Goal: Task Accomplishment & Management: Use online tool/utility

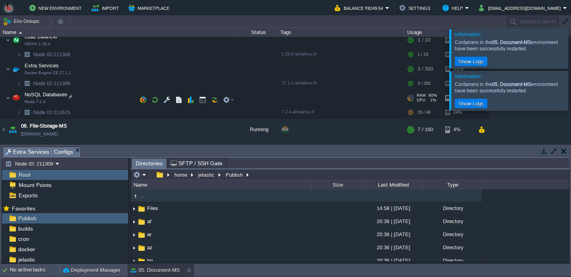
scroll to position [133, 0]
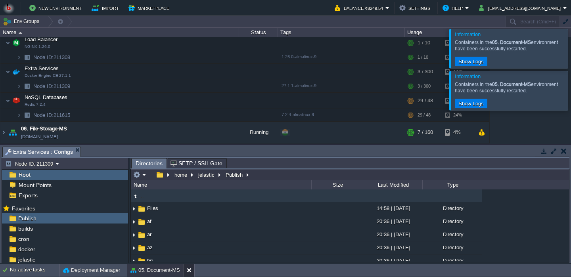
click at [190, 271] on button at bounding box center [191, 271] width 8 height 8
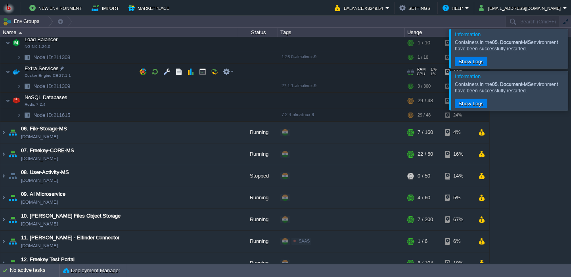
scroll to position [0, 0]
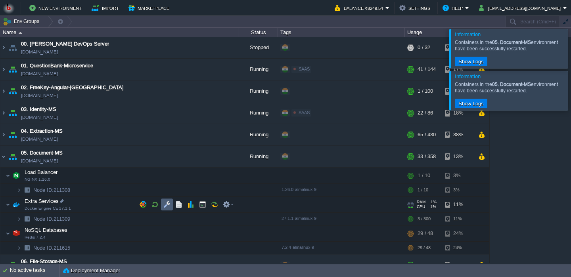
click at [164, 208] on button "button" at bounding box center [166, 204] width 7 height 7
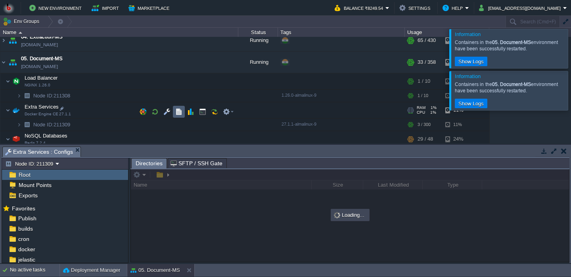
scroll to position [94, 0]
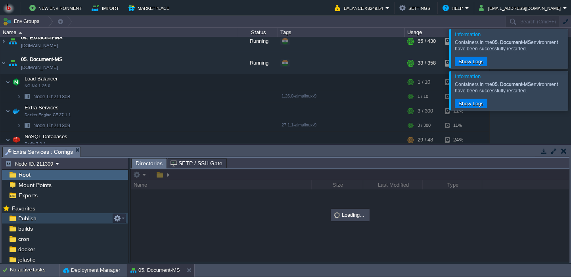
click at [71, 217] on div "Publish" at bounding box center [65, 218] width 126 height 10
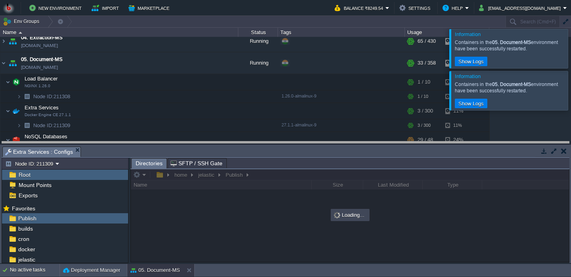
drag, startPoint x: 208, startPoint y: 156, endPoint x: 196, endPoint y: 81, distance: 75.5
click at [196, 81] on body "New Environment Import Marketplace Bonus ₹0.00 Upgrade Account Balance ₹8249.54…" at bounding box center [285, 138] width 571 height 277
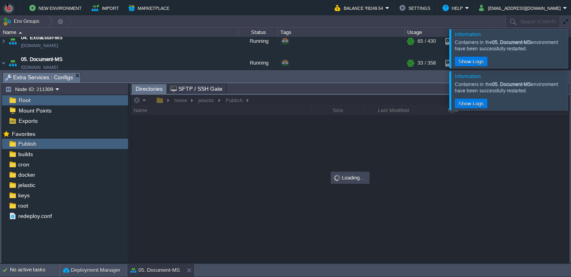
click at [571, 95] on div at bounding box center [581, 90] width 0 height 39
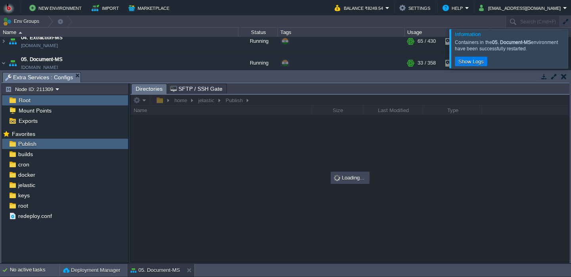
click at [571, 41] on div at bounding box center [581, 48] width 0 height 39
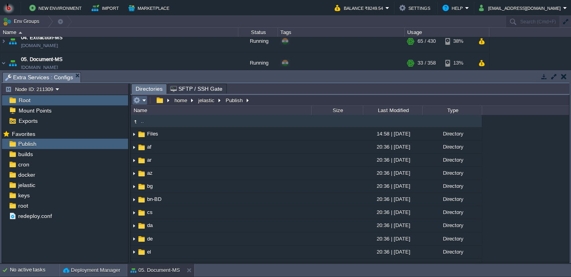
click at [145, 104] on em at bounding box center [139, 100] width 13 height 7
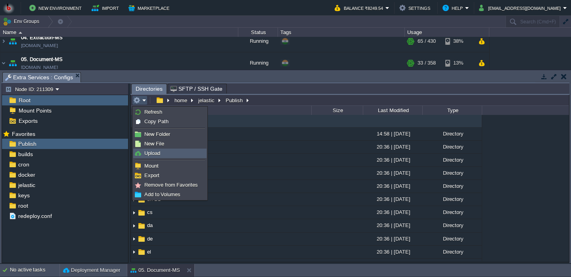
click at [146, 154] on span "Upload" at bounding box center [152, 153] width 16 height 6
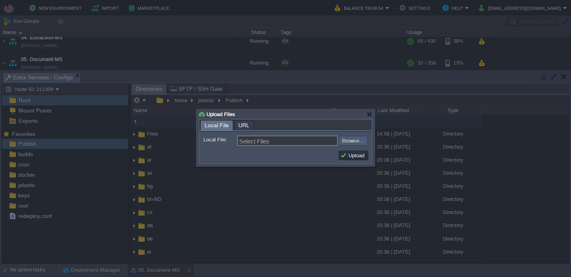
click at [352, 145] on input "file" at bounding box center [317, 141] width 100 height 10
type input "C:\fakepath\PdfGenerateMicroservice.dll"
type input "PdfGenerateMicroservice.dll"
click at [351, 159] on button "Upload" at bounding box center [353, 155] width 27 height 7
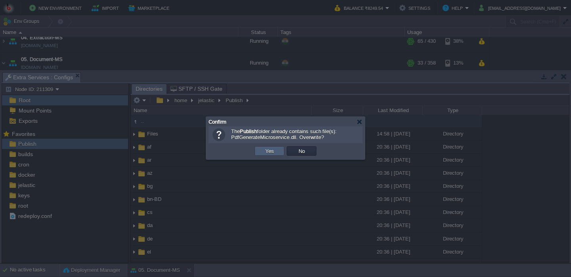
click at [281, 149] on td "Yes" at bounding box center [270, 151] width 30 height 10
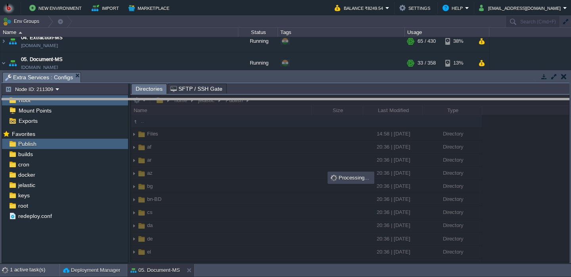
drag, startPoint x: 269, startPoint y: 79, endPoint x: 269, endPoint y: 105, distance: 26.2
click at [269, 105] on body "New Environment Import Marketplace Bonus ₹0.00 Upgrade Account Balance ₹8249.54…" at bounding box center [285, 138] width 571 height 277
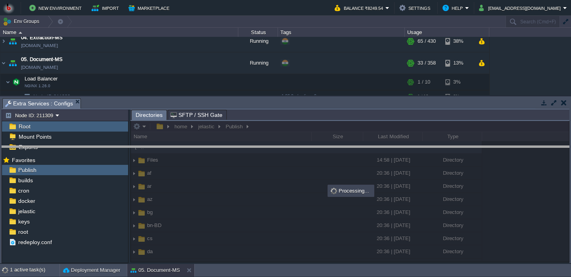
drag, startPoint x: 179, startPoint y: 100, endPoint x: 173, endPoint y: 150, distance: 50.3
click at [173, 150] on body "New Environment Import Marketplace Bonus ₹0.00 Upgrade Account Balance ₹8249.54…" at bounding box center [285, 138] width 571 height 277
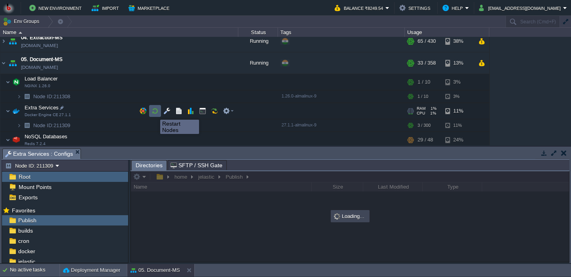
click at [154, 113] on button "button" at bounding box center [155, 111] width 7 height 7
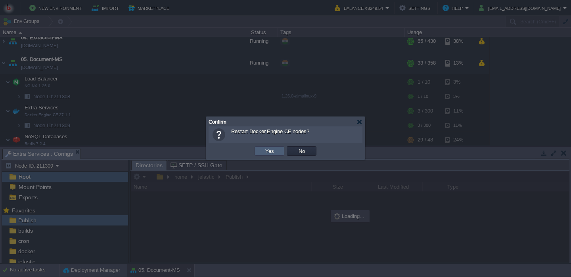
click at [265, 150] on button "Yes" at bounding box center [269, 151] width 13 height 7
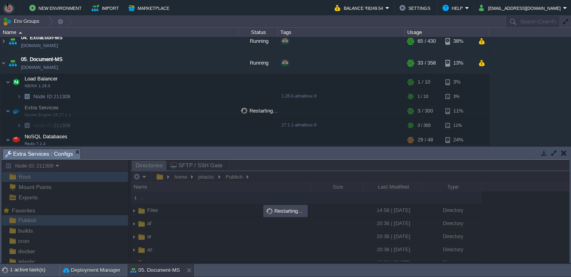
click at [525, 109] on div "00. [PERSON_NAME] DevOps Server [DOMAIN_NAME] Stopped + Add to Env Group RAM 0%…" at bounding box center [285, 91] width 571 height 109
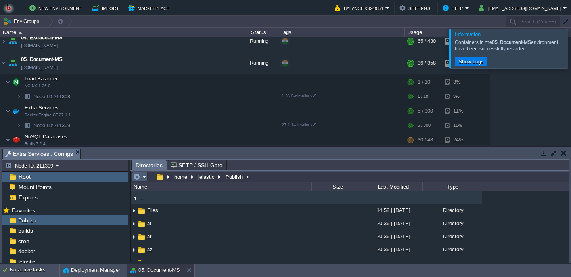
click at [142, 183] on div "home jelastic Publish" at bounding box center [191, 176] width 121 height 11
click at [142, 181] on em at bounding box center [139, 176] width 13 height 7
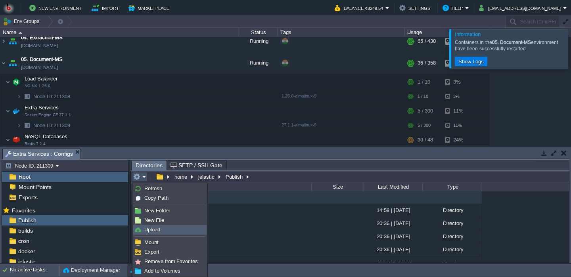
click at [153, 231] on span "Upload" at bounding box center [152, 230] width 16 height 6
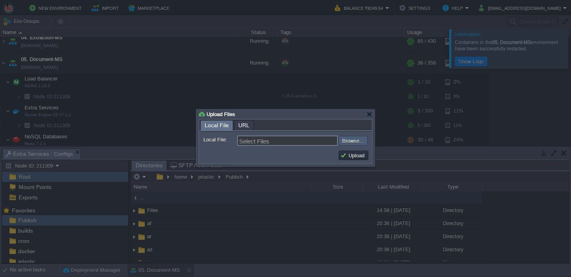
click at [355, 146] on input "file" at bounding box center [317, 141] width 100 height 10
type input "C:\fakepath\PdfGenerateMicroservice.dll"
type input "PdfGenerateMicroservice.dll"
click at [359, 158] on button "Upload" at bounding box center [353, 155] width 27 height 7
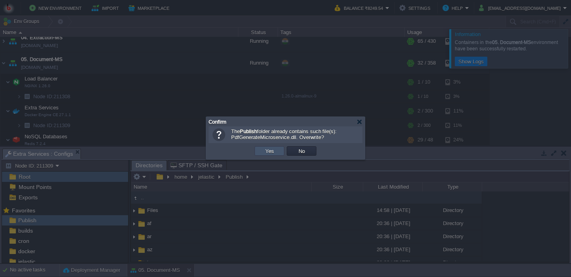
click at [275, 149] on button "Yes" at bounding box center [269, 151] width 13 height 7
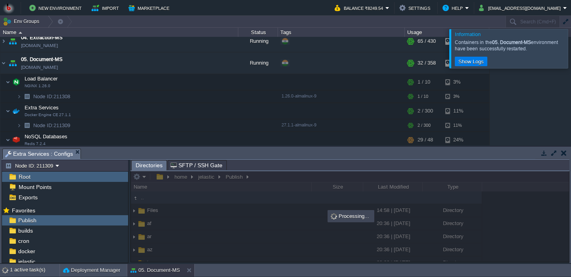
click at [354, 175] on body "New Environment Import Marketplace Bonus ₹0.00 Upgrade Account Balance ₹8249.54…" at bounding box center [285, 138] width 571 height 277
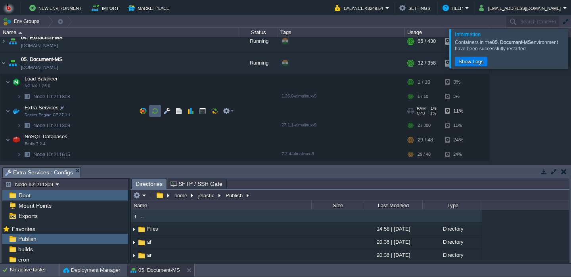
click at [152, 114] on button "button" at bounding box center [155, 111] width 7 height 7
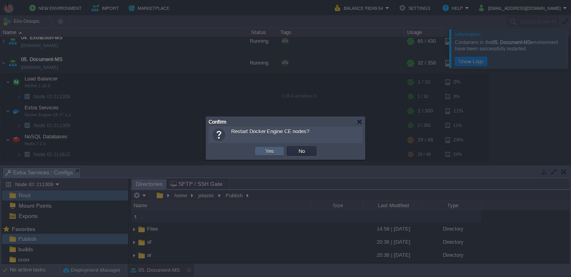
click at [264, 151] on button "Yes" at bounding box center [269, 151] width 13 height 7
